Goal: Transaction & Acquisition: Purchase product/service

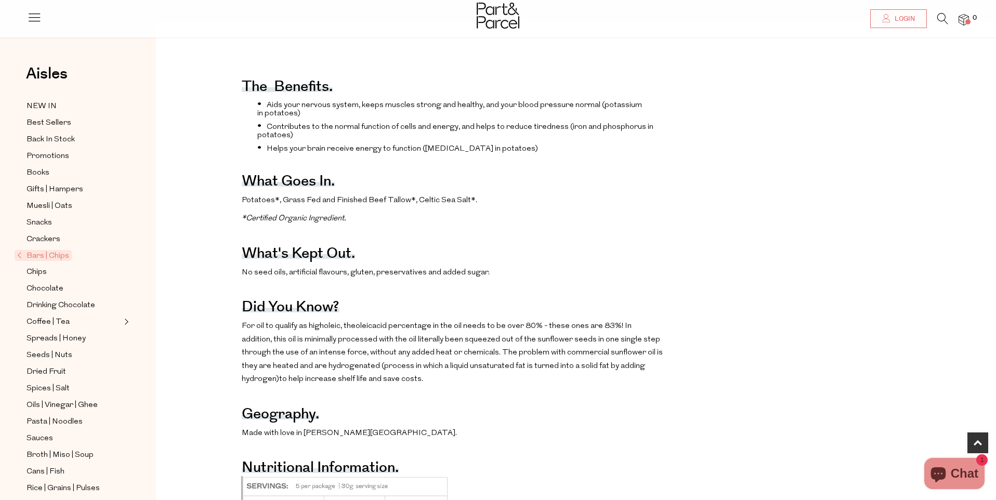
scroll to position [498, 0]
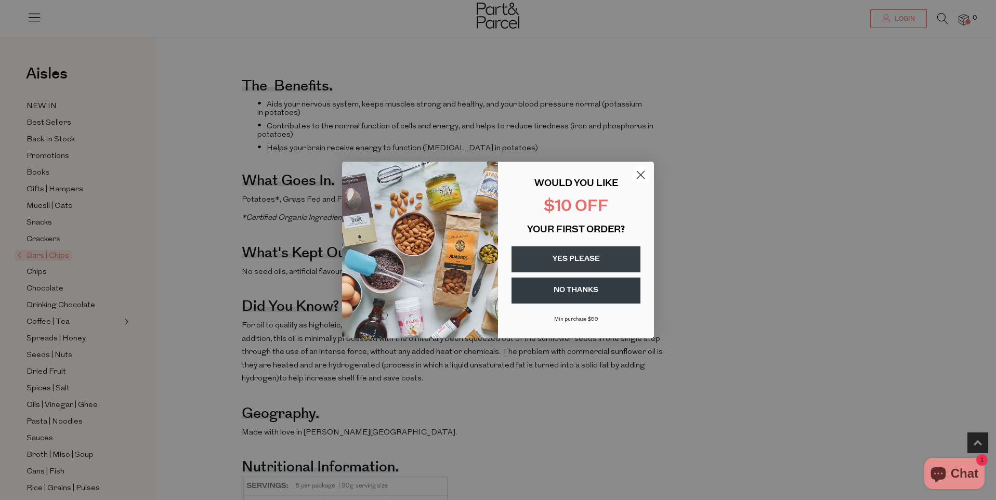
click at [641, 172] on circle "Close dialog" at bounding box center [640, 174] width 17 height 17
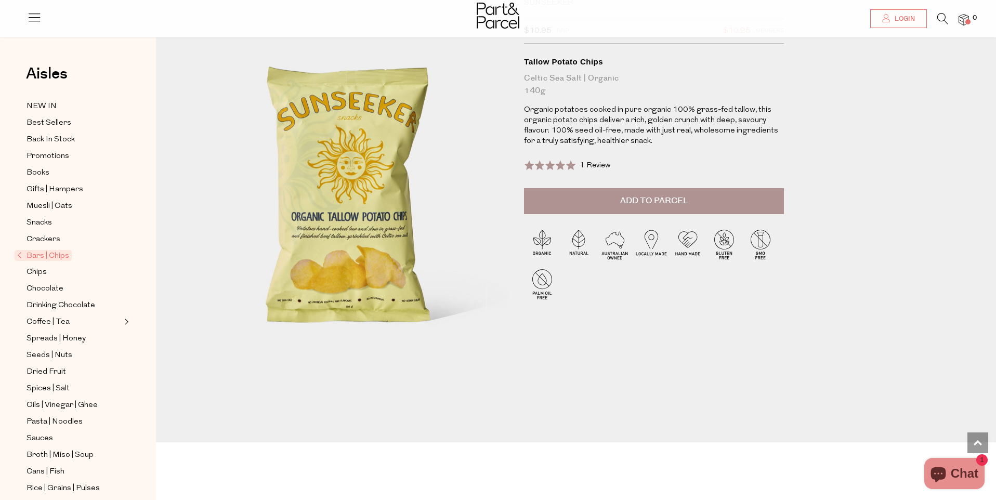
scroll to position [0, 0]
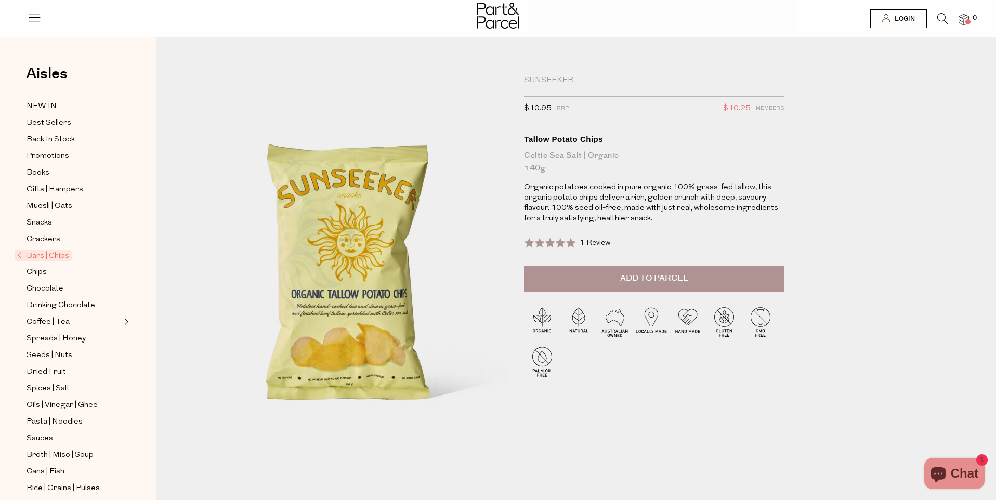
click at [41, 252] on span "Bars | Chips" at bounding box center [43, 255] width 57 height 11
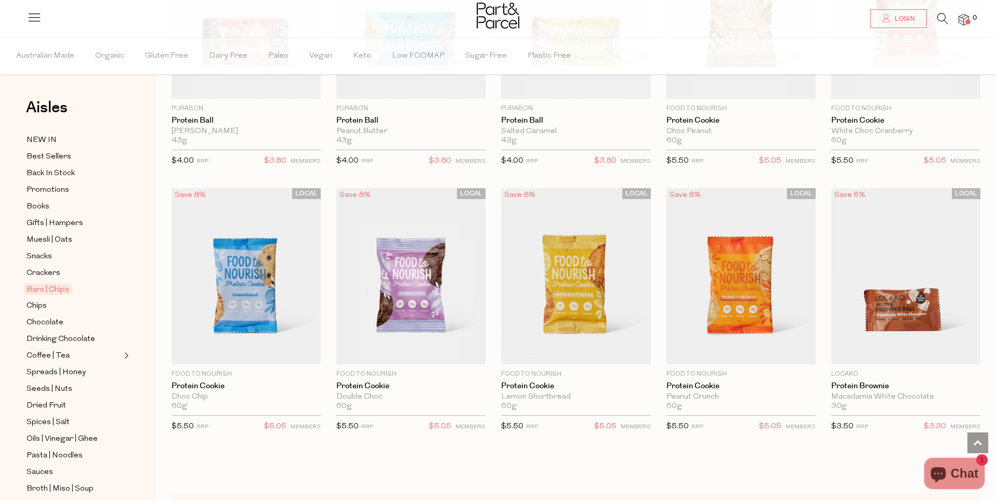
scroll to position [2370, 0]
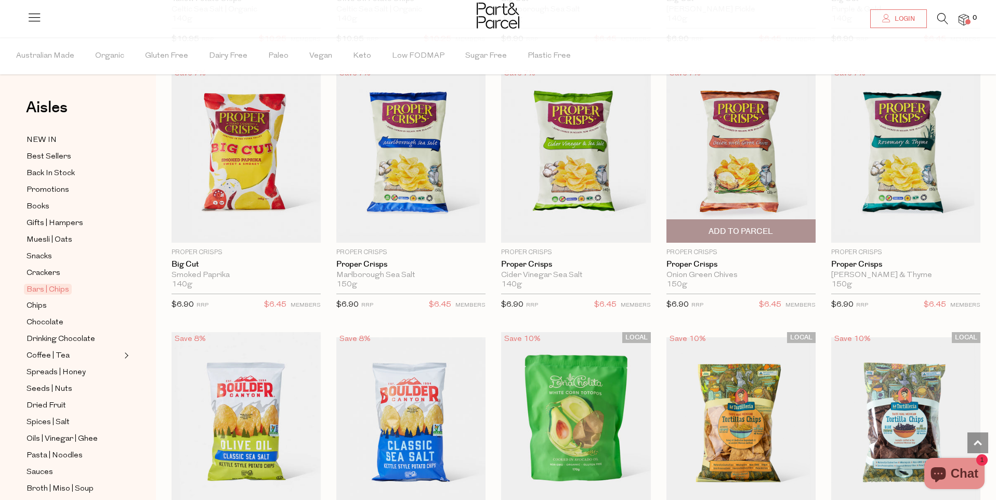
scroll to position [3299, 0]
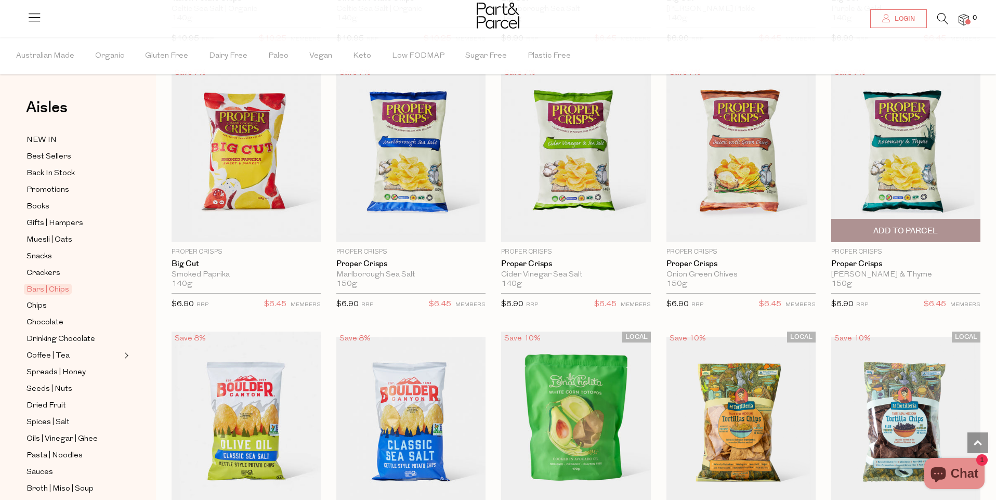
click at [906, 150] on img at bounding box center [905, 154] width 149 height 176
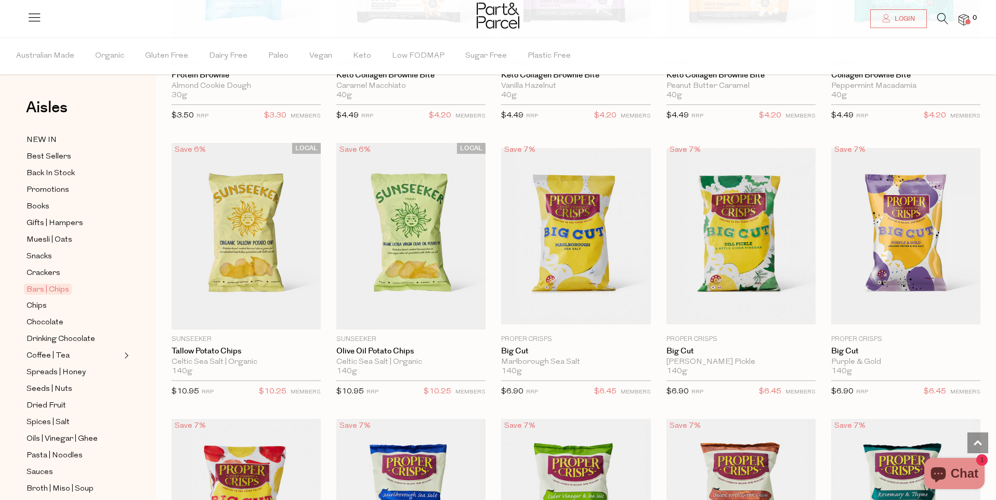
scroll to position [256, 0]
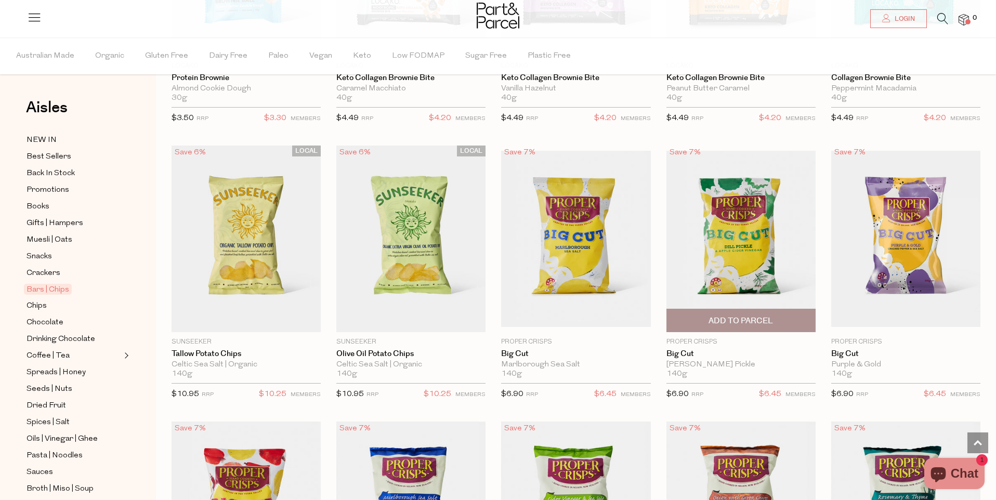
click at [739, 225] on img at bounding box center [741, 239] width 149 height 176
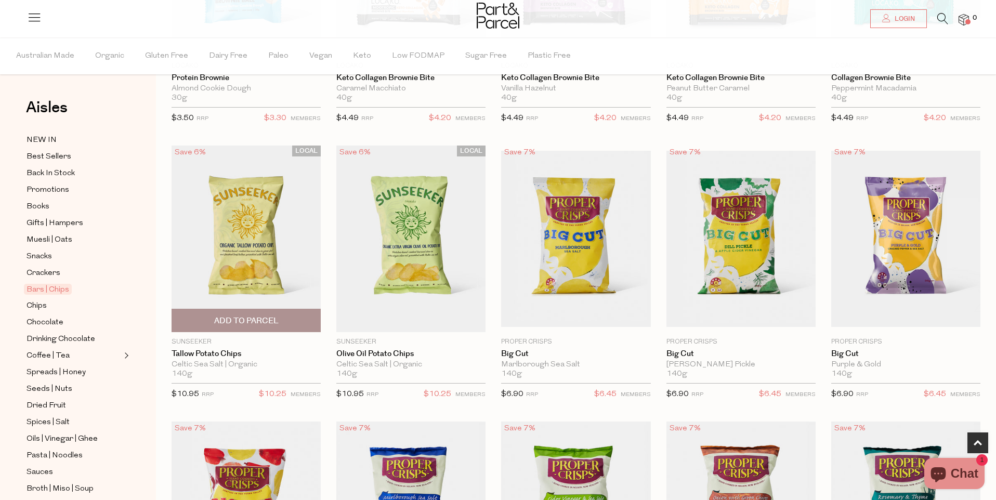
click at [241, 317] on span "Add To Parcel" at bounding box center [246, 321] width 64 height 11
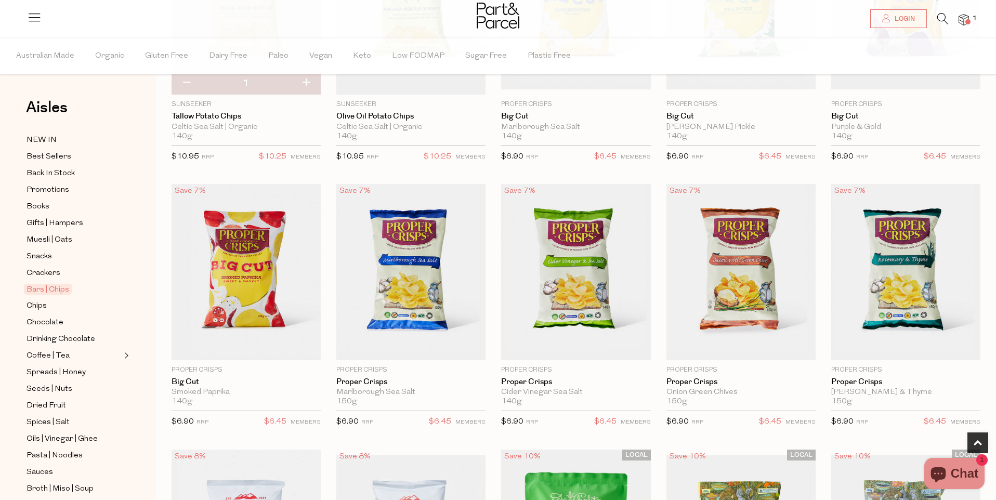
scroll to position [494, 0]
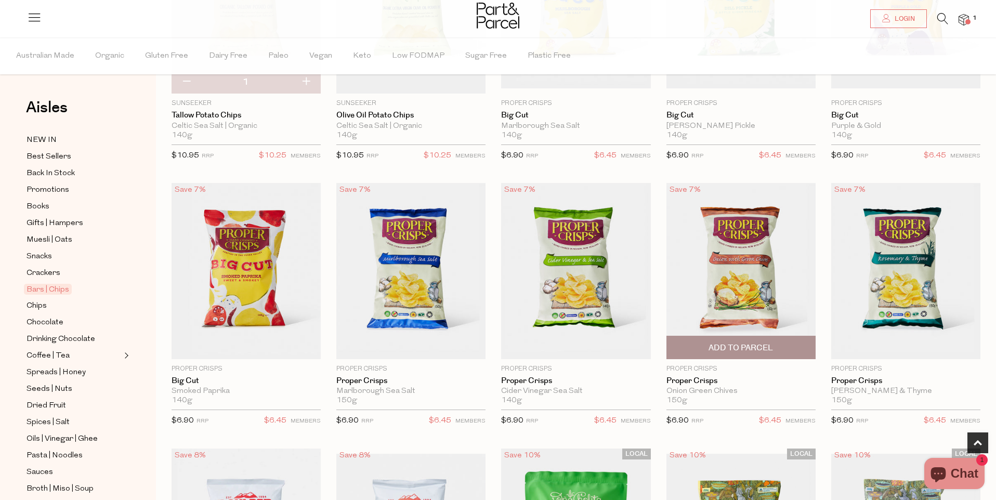
click at [746, 347] on span "Add To Parcel" at bounding box center [741, 348] width 64 height 11
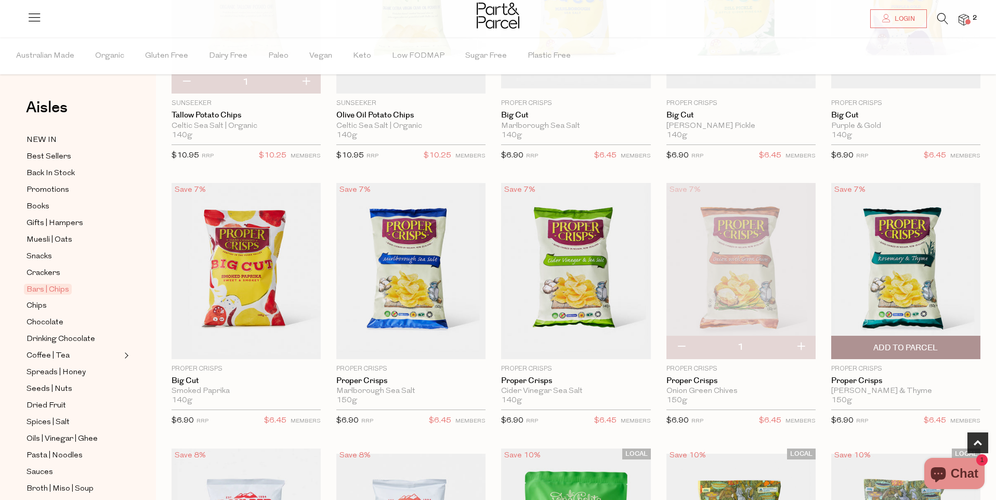
click at [924, 345] on span "Add To Parcel" at bounding box center [905, 348] width 64 height 11
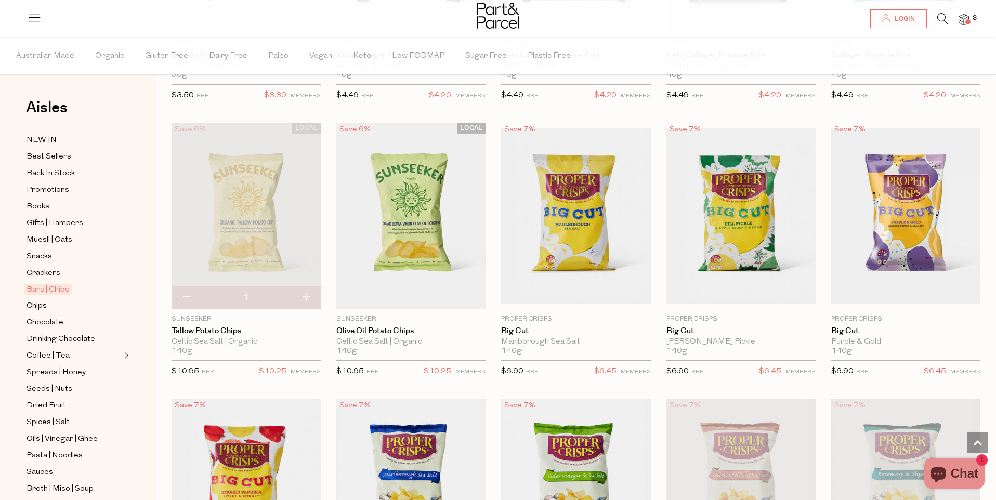
scroll to position [275, 0]
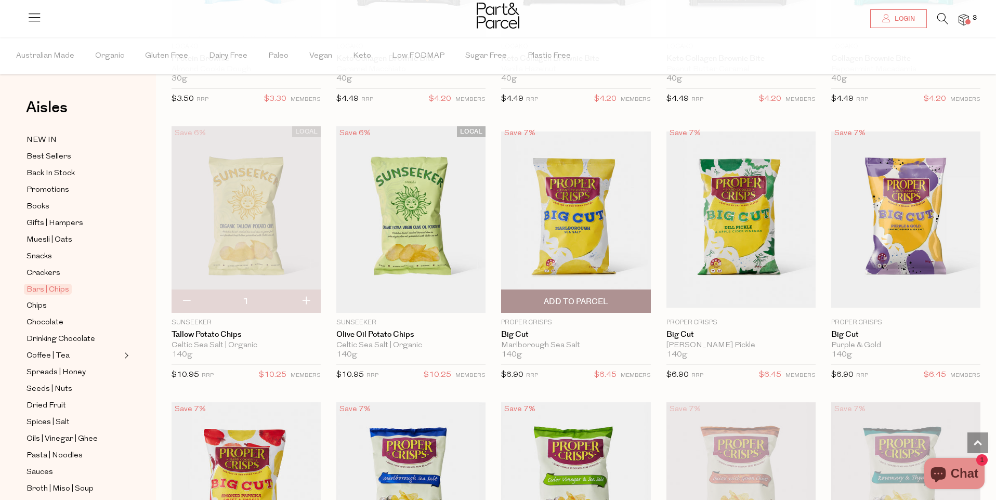
click at [573, 214] on img at bounding box center [575, 220] width 149 height 176
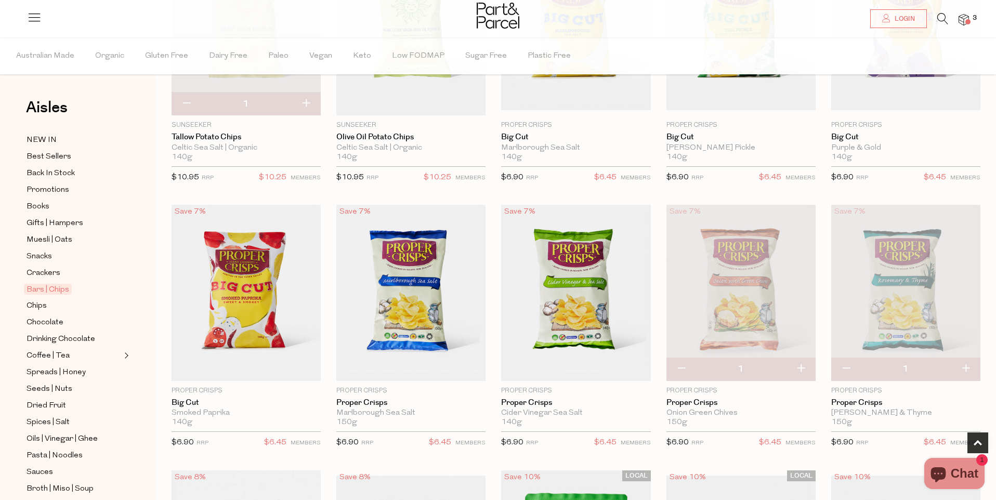
scroll to position [472, 0]
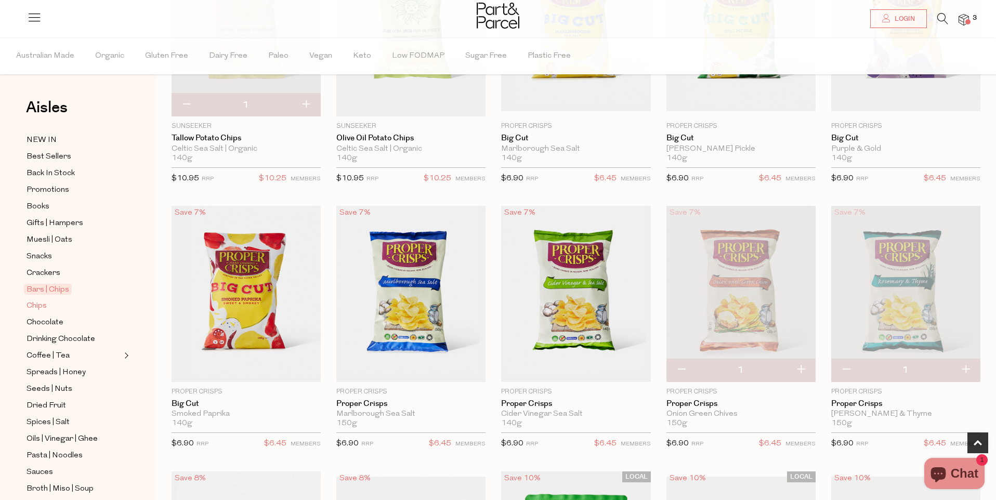
click at [36, 305] on span "Chips" at bounding box center [37, 306] width 20 height 12
